Goal: Task Accomplishment & Management: Manage account settings

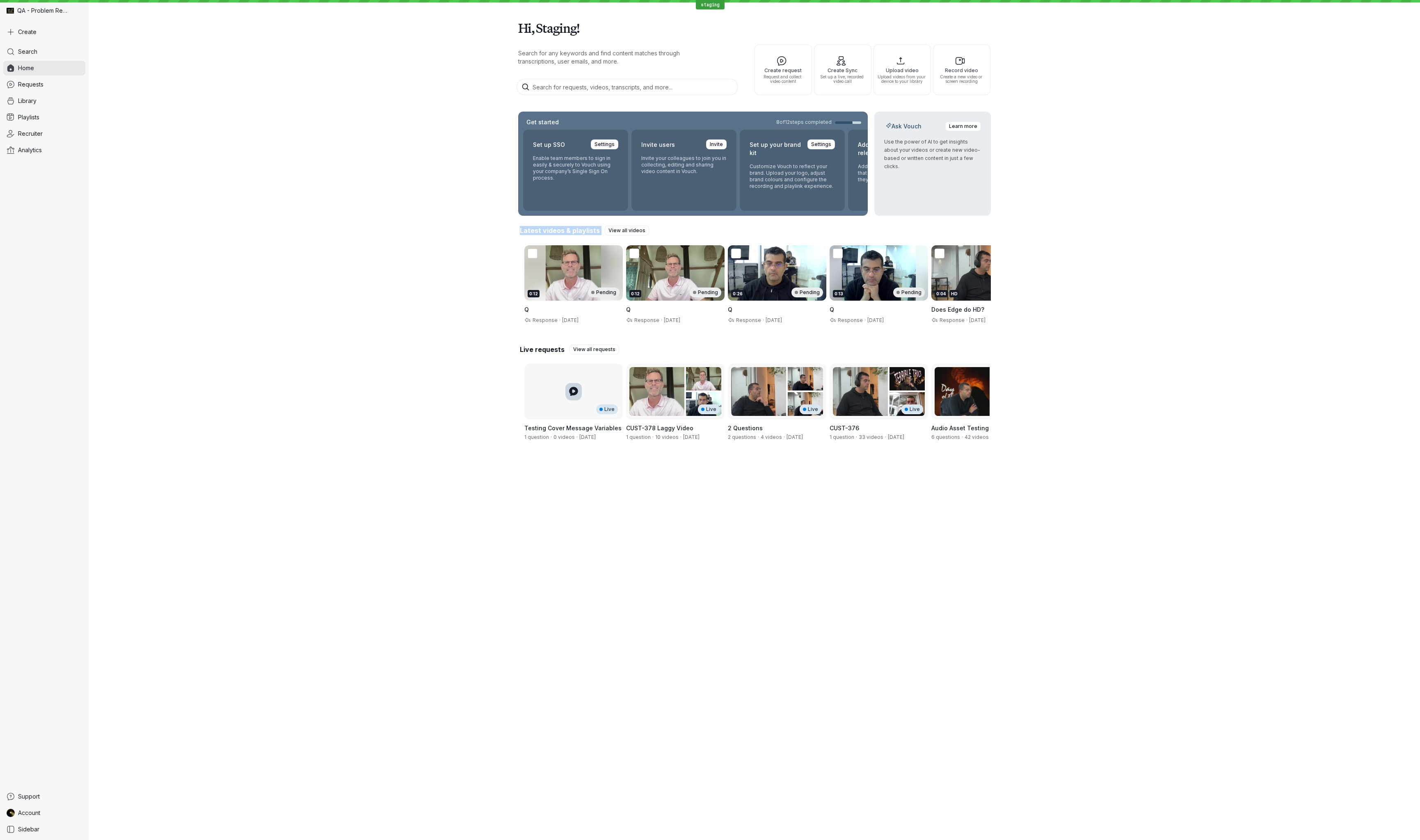
drag, startPoint x: 1419, startPoint y: 223, endPoint x: 970, endPoint y: 191, distance: 450.1
click at [779, 191] on div "Hi, Staging! Search for any keywords and find content matches through transcrip…" at bounding box center [754, 230] width 1331 height 461
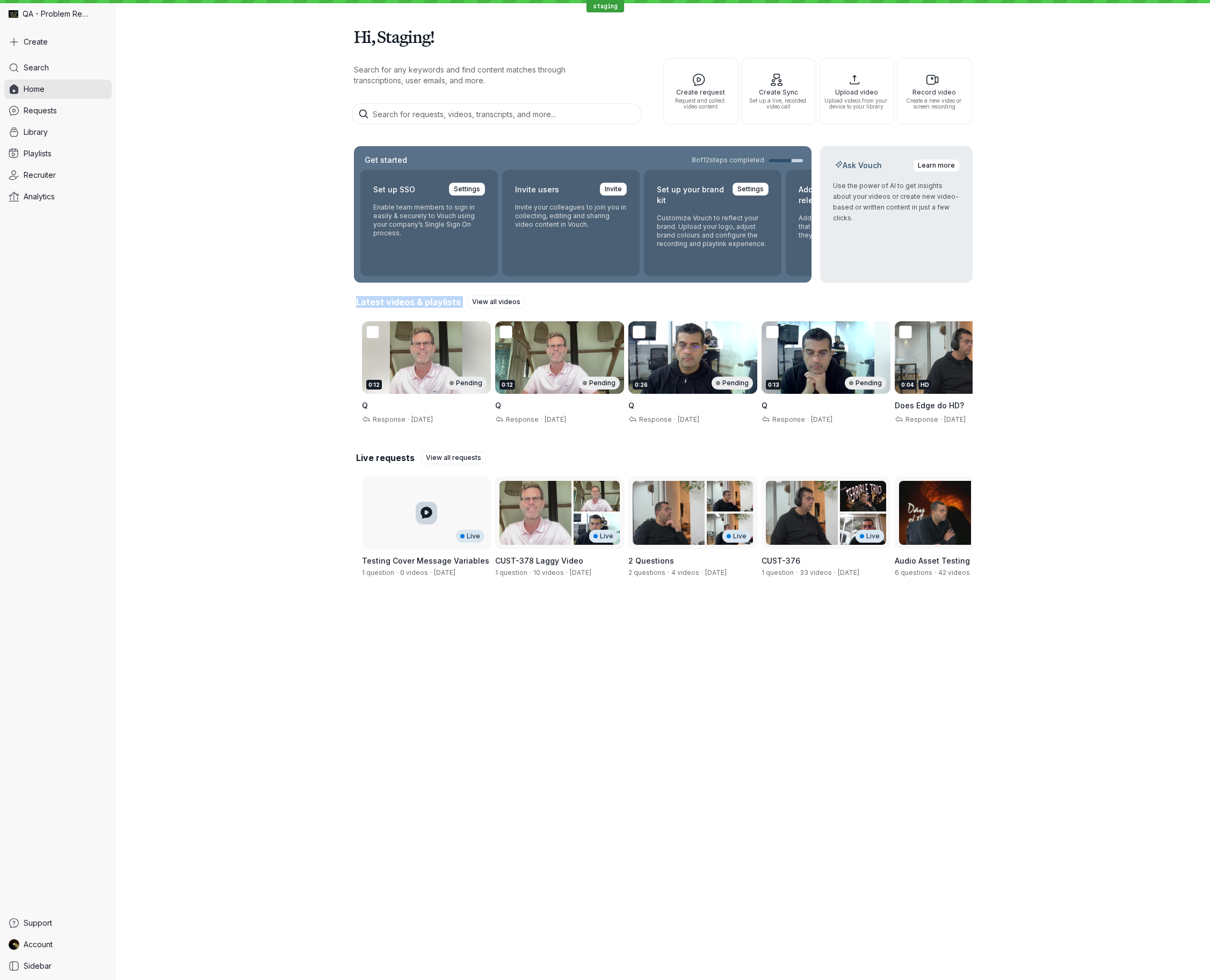
click at [1020, 595] on div "Hi, Staging! Search for any keywords and find content matches through transcrip…" at bounding box center [663, 302] width 1094 height 604
click at [76, 938] on link "Account" at bounding box center [58, 944] width 108 height 19
click at [170, 939] on span "Sign Out" at bounding box center [154, 940] width 32 height 9
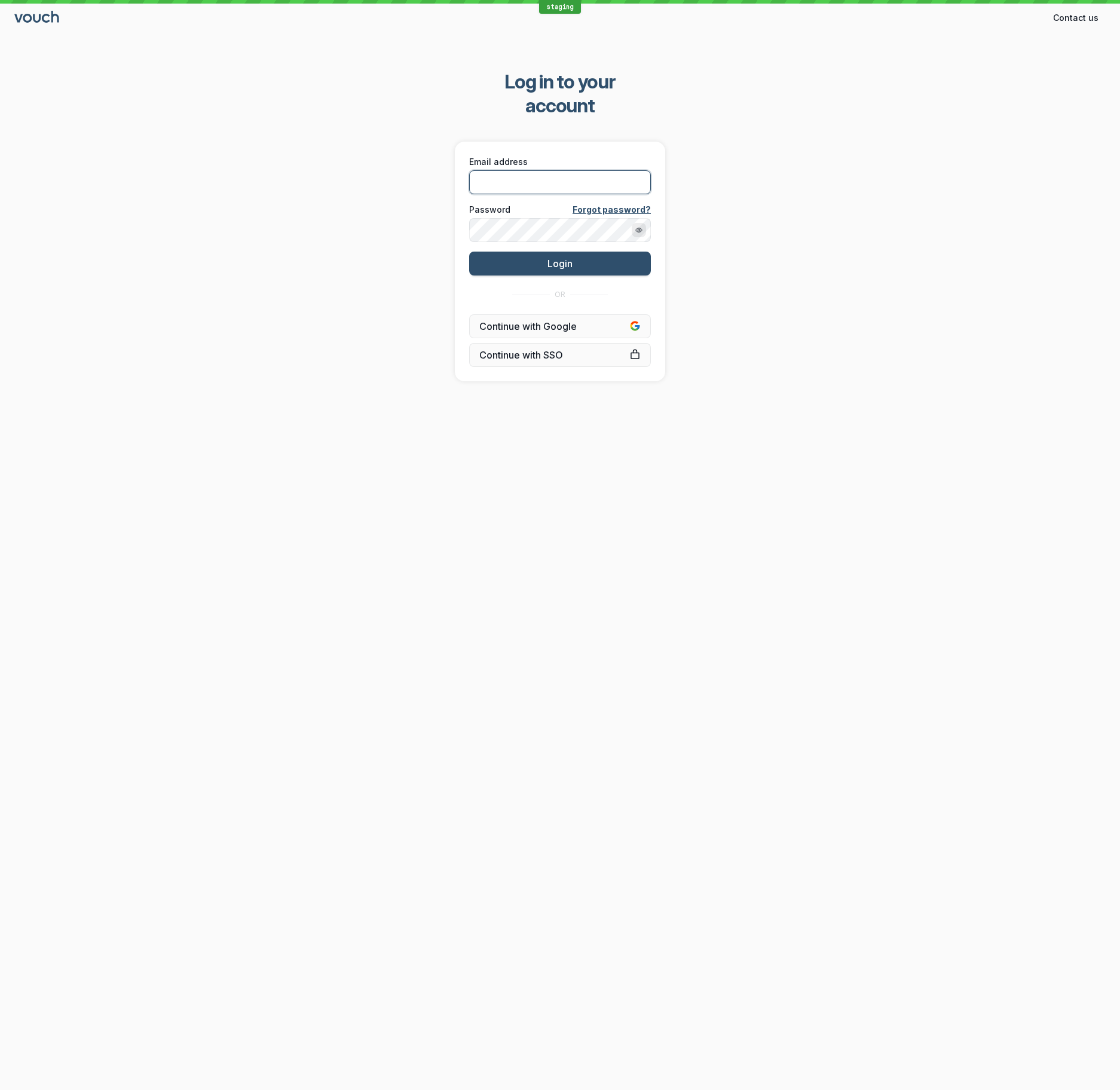
click at [531, 170] on input "Email address" at bounding box center [560, 182] width 181 height 24
type input "[EMAIL_ADDRESS][DOMAIN_NAME]"
